Goal: Navigation & Orientation: Find specific page/section

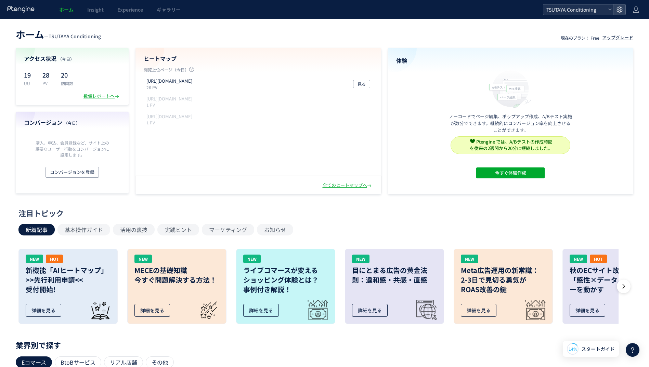
click at [608, 12] on div "TSUTAYA Conditioning" at bounding box center [578, 9] width 70 height 10
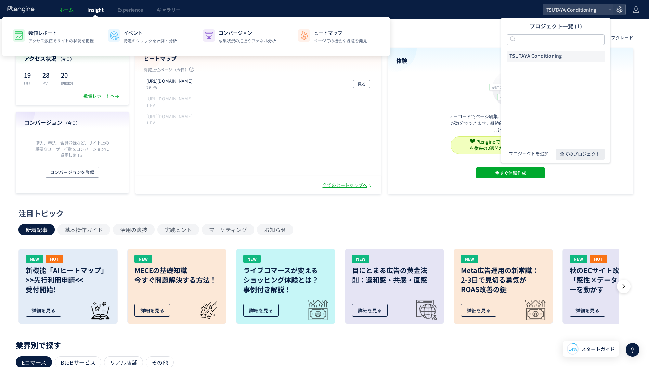
click at [92, 8] on span "Insight" at bounding box center [95, 9] width 16 height 7
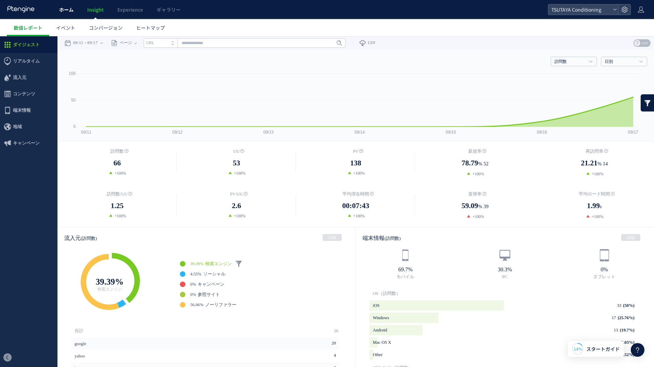
click at [69, 8] on span "ホーム" at bounding box center [66, 9] width 14 height 7
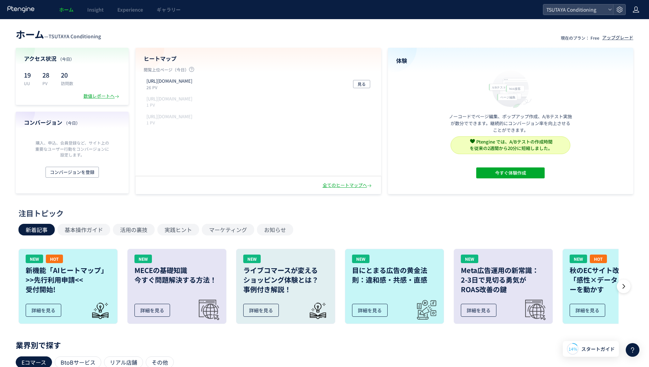
click at [638, 14] on div at bounding box center [636, 9] width 7 height 19
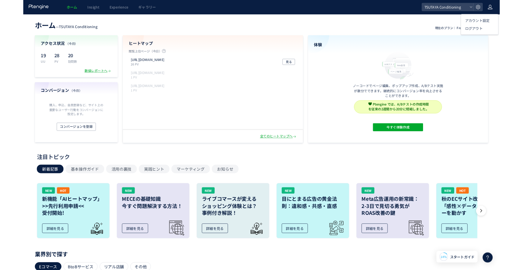
scroll to position [1, 0]
